Goal: Navigation & Orientation: Find specific page/section

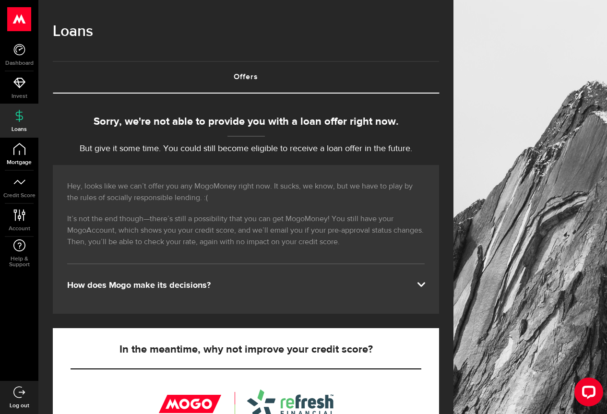
click at [17, 153] on icon at bounding box center [19, 149] width 12 height 12
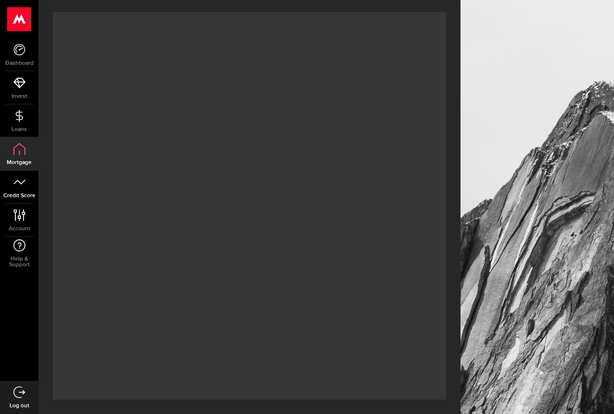
click at [21, 182] on icon at bounding box center [19, 182] width 12 height 12
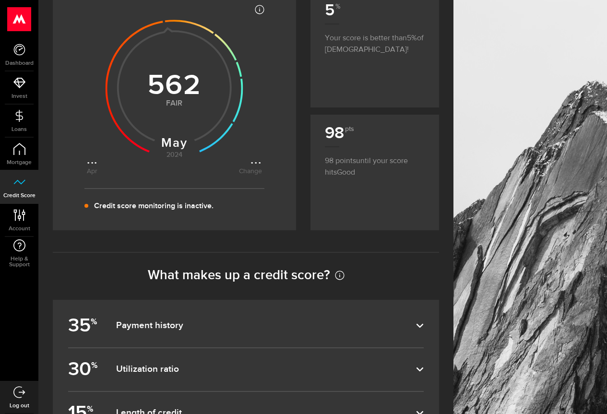
scroll to position [64, 0]
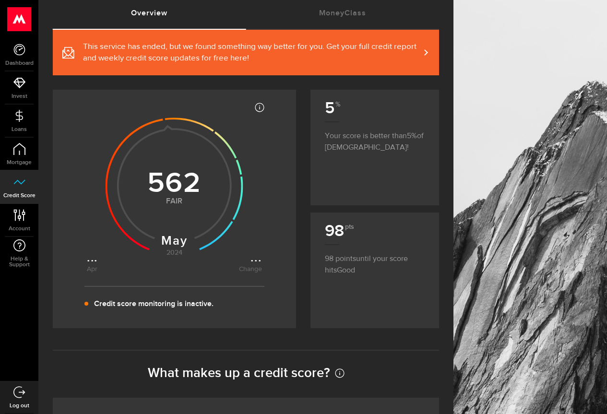
click at [180, 186] on use at bounding box center [174, 186] width 138 height 138
click at [174, 245] on use at bounding box center [174, 186] width 138 height 138
click at [172, 273] on div "Apr ... Apr [DATE] [DATE] null Change ... Change 562 Fair ? 300-559 Poor 560-65…" at bounding box center [174, 186] width 175 height 175
click at [3, 146] on link "Mortgage" at bounding box center [19, 154] width 38 height 33
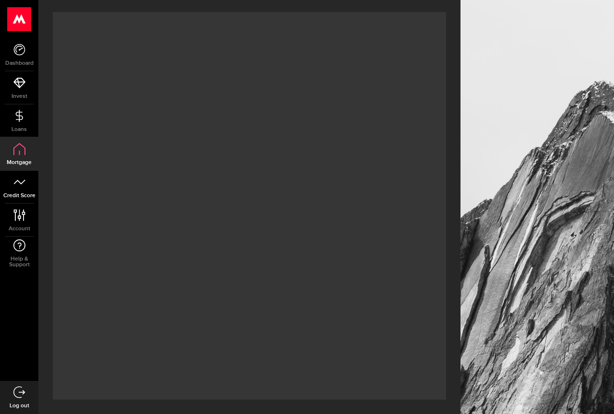
click at [29, 187] on link "Credit Score" at bounding box center [19, 187] width 38 height 33
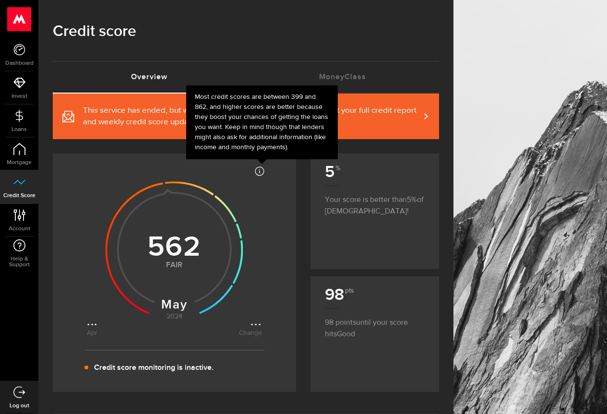
click at [264, 170] on icon at bounding box center [260, 171] width 10 height 10
click at [261, 173] on icon at bounding box center [260, 171] width 10 height 10
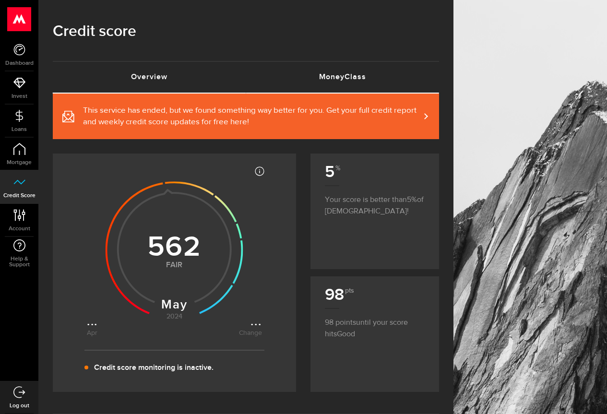
click at [341, 77] on link "MoneyClass (requires attention)" at bounding box center [342, 77] width 193 height 31
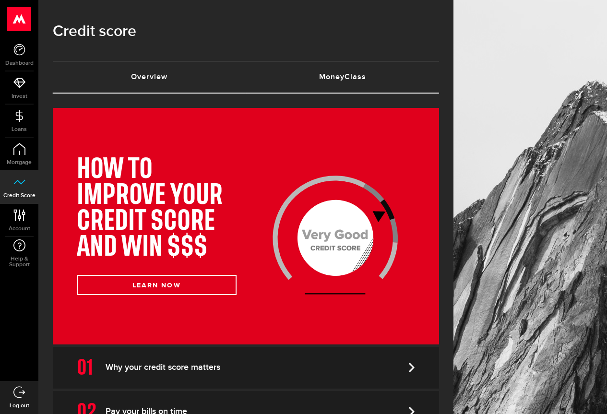
click at [137, 81] on link "Overview (requires attention)" at bounding box center [149, 77] width 193 height 31
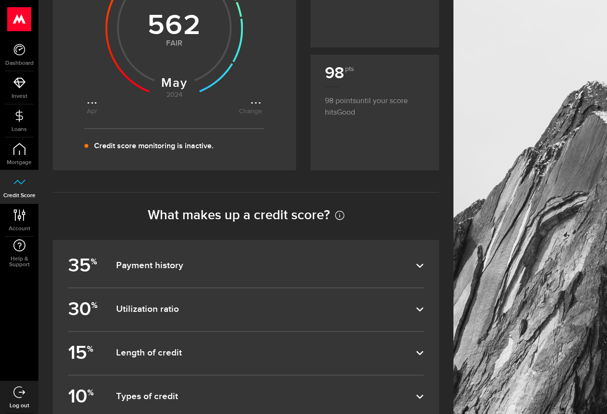
scroll to position [256, 0]
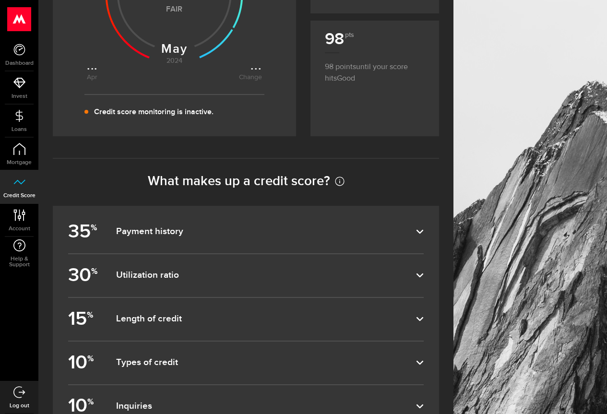
click at [190, 235] on dfn "Payment history" at bounding box center [266, 232] width 300 height 12
click at [0, 0] on input "35 % Payment history" at bounding box center [0, 0] width 0 height 0
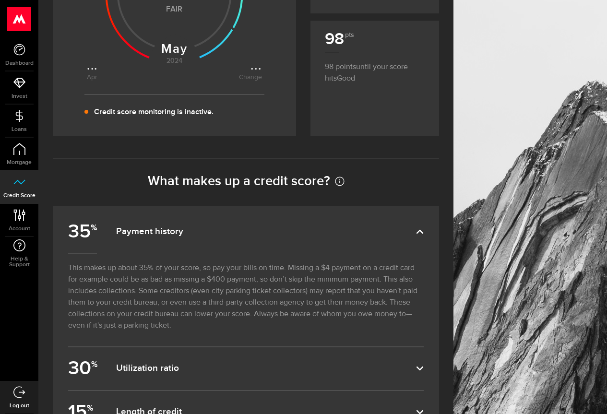
click at [190, 235] on dfn "Payment history" at bounding box center [266, 232] width 300 height 12
click at [0, 0] on input "35 % Payment history" at bounding box center [0, 0] width 0 height 0
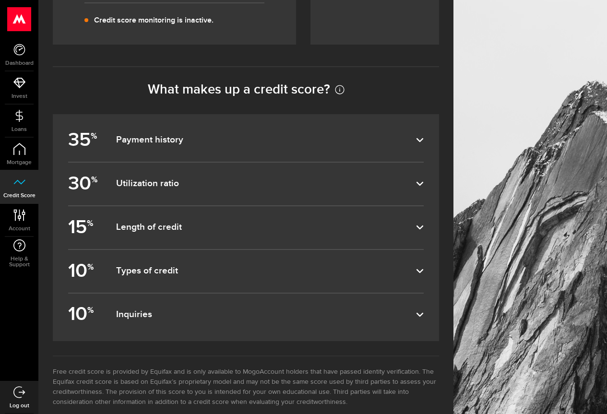
scroll to position [363, 0]
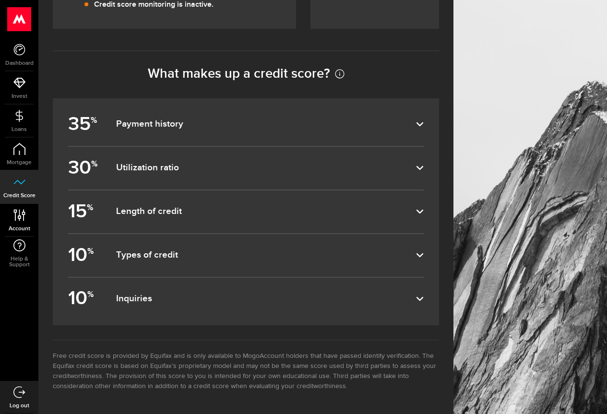
click at [21, 221] on icon at bounding box center [19, 215] width 13 height 12
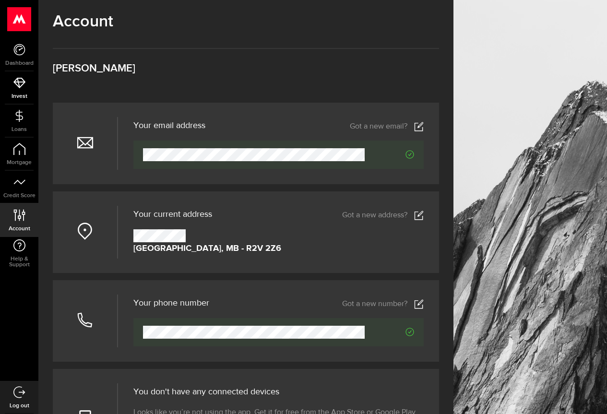
click at [13, 83] on icon at bounding box center [19, 83] width 12 height 12
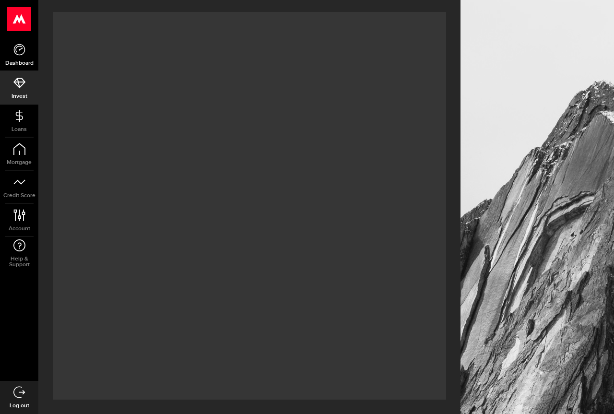
click at [17, 52] on icon at bounding box center [19, 50] width 12 height 12
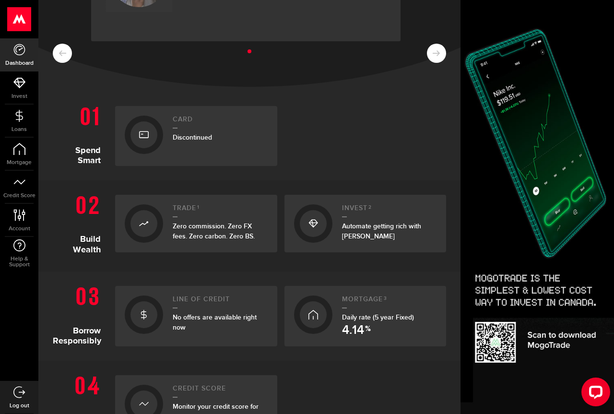
scroll to position [302, 0]
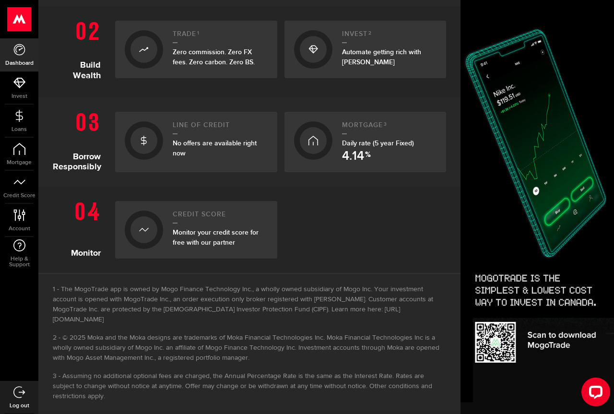
click at [184, 126] on h2 "Line of credit" at bounding box center [220, 127] width 95 height 13
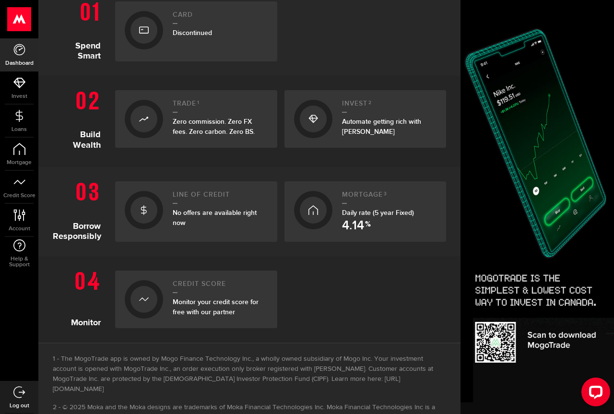
scroll to position [200, 0]
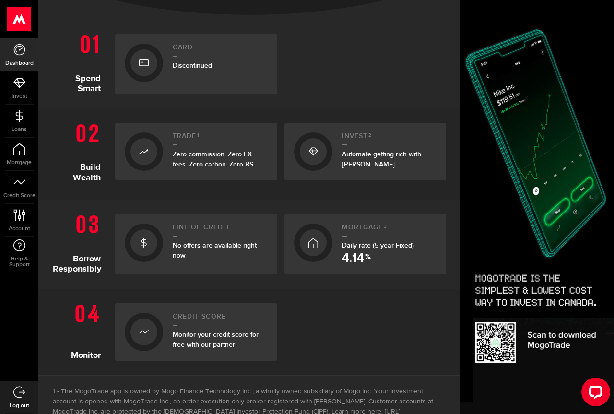
click at [137, 57] on div at bounding box center [143, 62] width 27 height 27
click at [135, 73] on div at bounding box center [143, 62] width 27 height 27
click at [198, 61] on div "Discontinued" at bounding box center [220, 65] width 95 height 10
click at [17, 84] on icon at bounding box center [19, 83] width 12 height 12
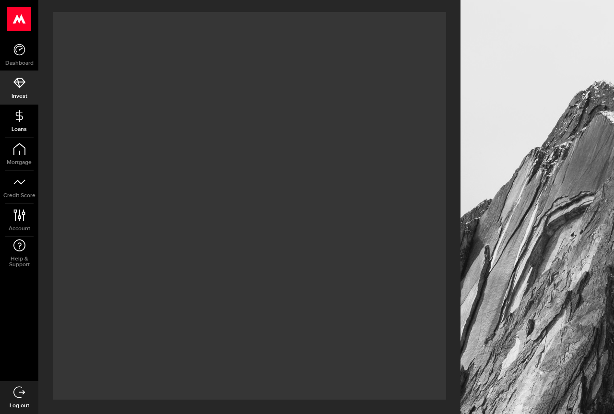
click at [14, 117] on icon at bounding box center [19, 116] width 12 height 12
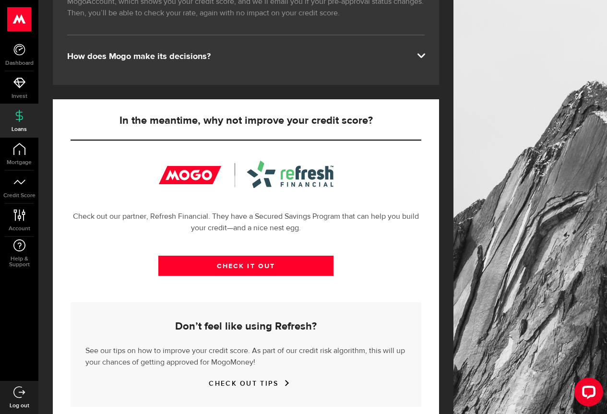
scroll to position [251, 0]
